Goal: Information Seeking & Learning: Learn about a topic

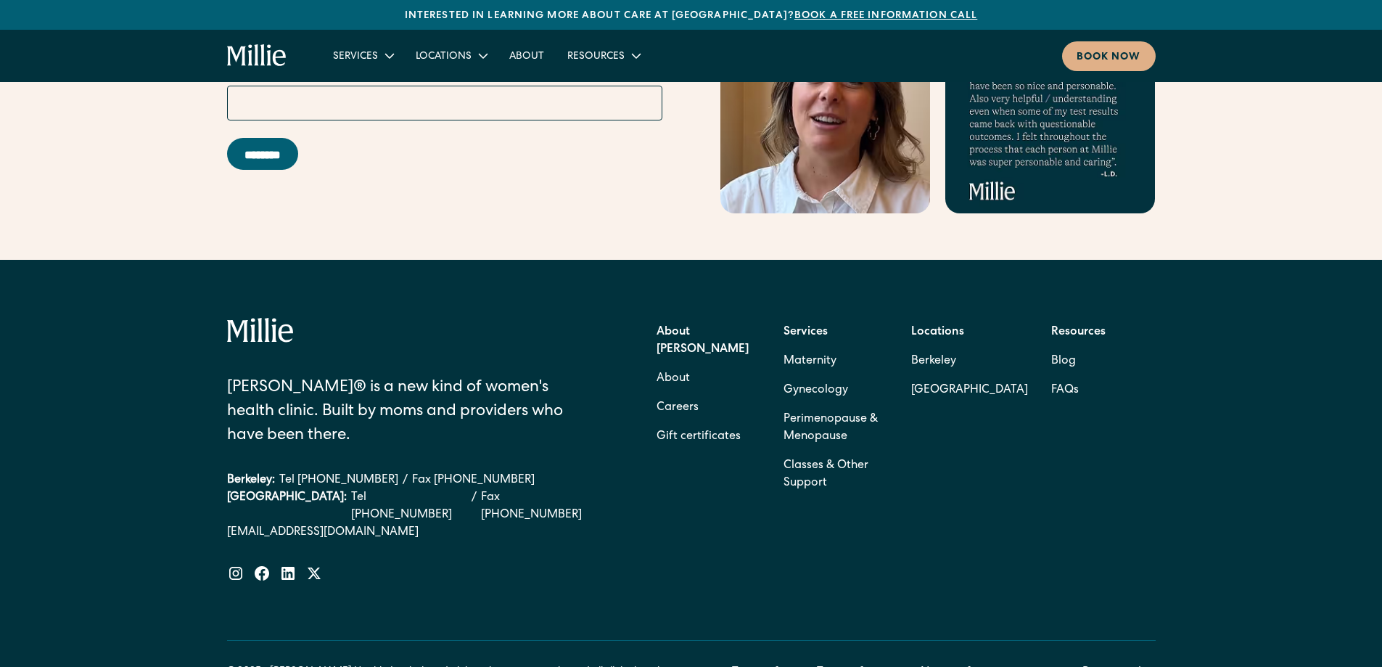
scroll to position [6372, 0]
